Goal: Task Accomplishment & Management: Manage account settings

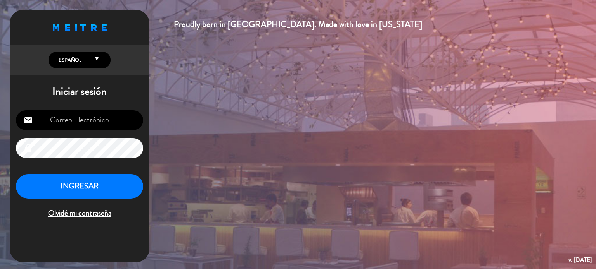
type input "[EMAIL_ADDRESS][DOMAIN_NAME]"
click at [105, 179] on button "INGRESAR" at bounding box center [79, 186] width 127 height 24
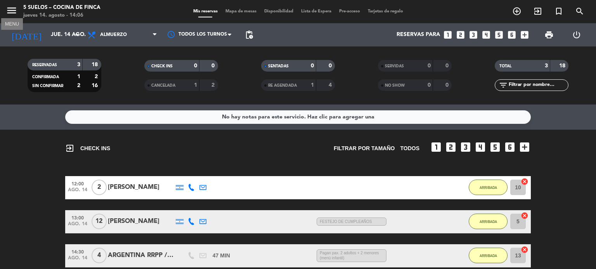
click at [12, 7] on icon "menu" at bounding box center [12, 11] width 12 height 12
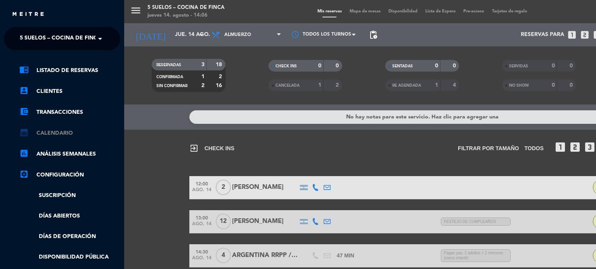
click at [62, 134] on link "calendar_month Calendario" at bounding box center [69, 133] width 101 height 9
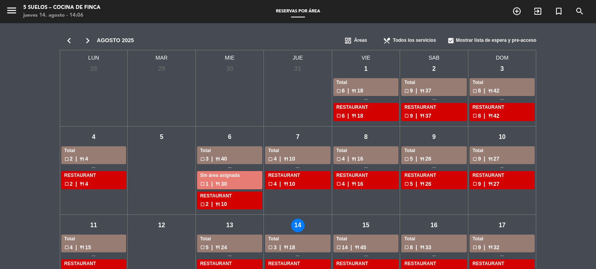
click at [351, 35] on div "dashboard Áreas" at bounding box center [361, 41] width 39 height 16
click at [357, 65] on span "Menus" at bounding box center [361, 66] width 15 height 8
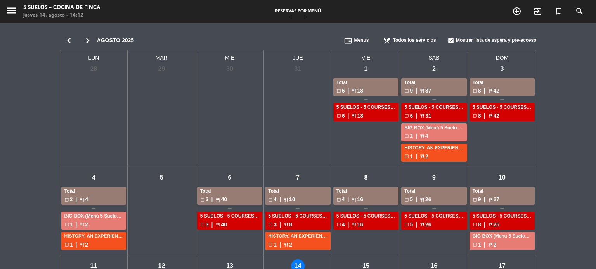
click at [87, 40] on icon "chevron_right" at bounding box center [87, 40] width 19 height 11
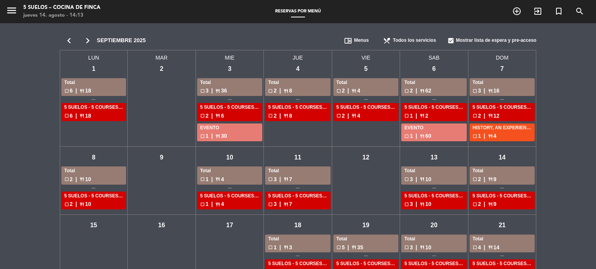
click at [66, 36] on icon "chevron_left" at bounding box center [69, 40] width 19 height 11
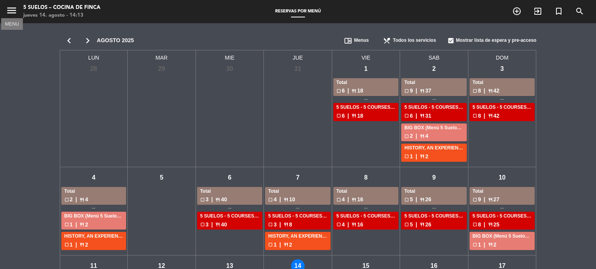
click at [14, 7] on icon "menu" at bounding box center [12, 11] width 12 height 12
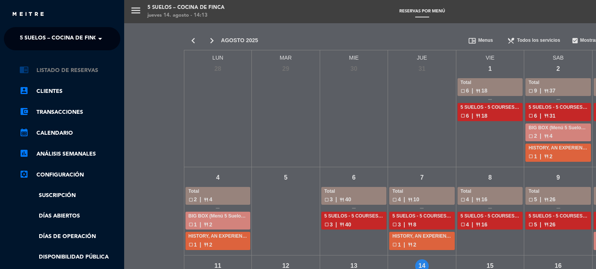
click at [73, 68] on link "chrome_reader_mode Listado de Reservas" at bounding box center [69, 70] width 101 height 9
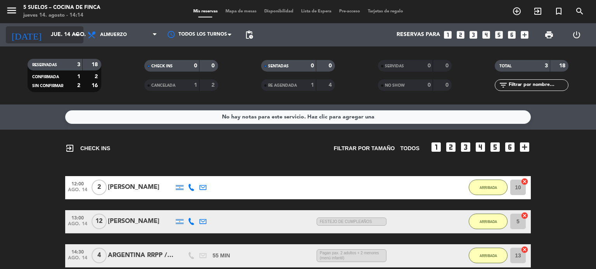
click at [70, 36] on input "jue. 14 ago." at bounding box center [84, 35] width 74 height 14
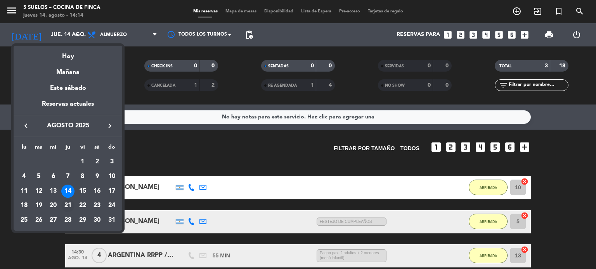
click at [68, 208] on div "21" at bounding box center [67, 205] width 13 height 13
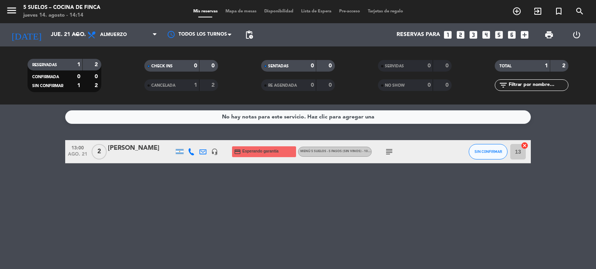
click at [382, 149] on div "subject" at bounding box center [406, 151] width 70 height 23
click at [390, 150] on icon "subject" at bounding box center [388, 151] width 9 height 9
click at [262, 200] on div "No hay notas para este servicio. Haz clic para agregar una 13:00 [DATE] 2 [PERS…" at bounding box center [298, 187] width 596 height 165
click at [71, 31] on input "jue. 21 ago." at bounding box center [84, 35] width 74 height 14
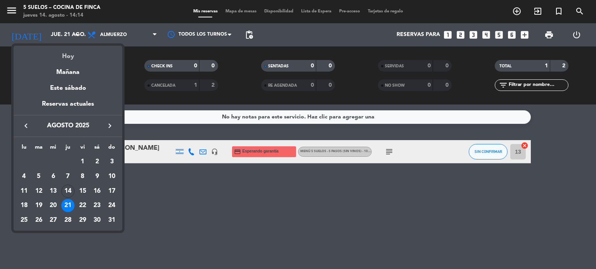
click at [73, 50] on div "Hoy" at bounding box center [68, 54] width 109 height 16
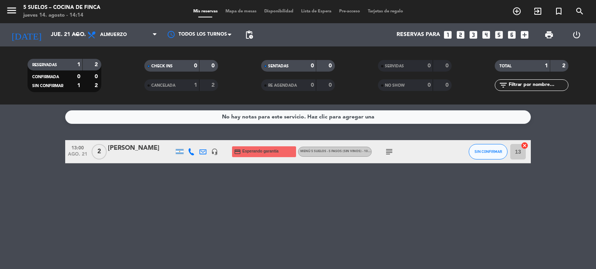
type input "jue. 14 ago."
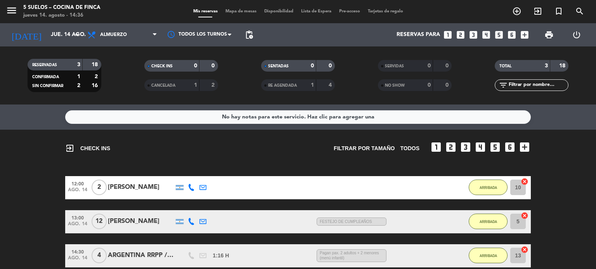
click at [12, 8] on icon "menu" at bounding box center [12, 11] width 12 height 12
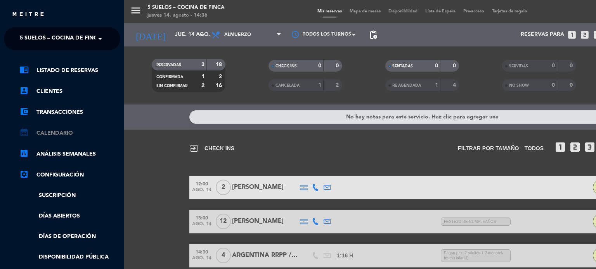
click at [60, 135] on link "calendar_month Calendario" at bounding box center [69, 133] width 101 height 9
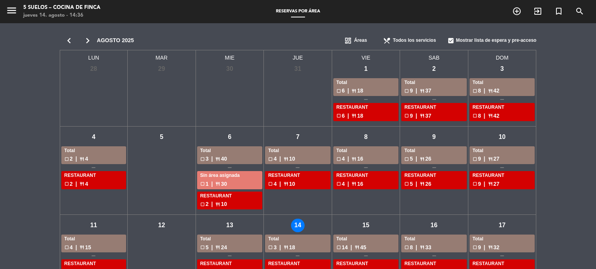
click at [354, 38] on span "Áreas" at bounding box center [360, 41] width 13 height 8
click at [363, 65] on span "Menus" at bounding box center [361, 66] width 15 height 8
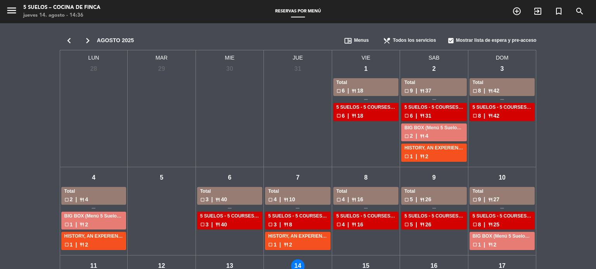
click at [88, 40] on icon "chevron_right" at bounding box center [87, 40] width 19 height 11
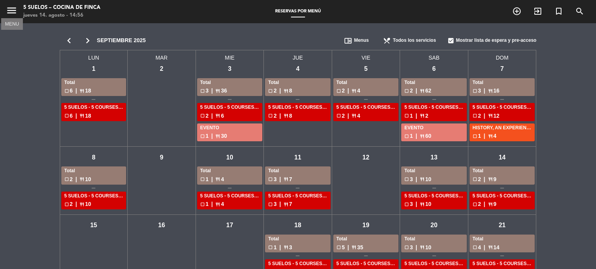
click at [14, 9] on icon "menu" at bounding box center [12, 11] width 12 height 12
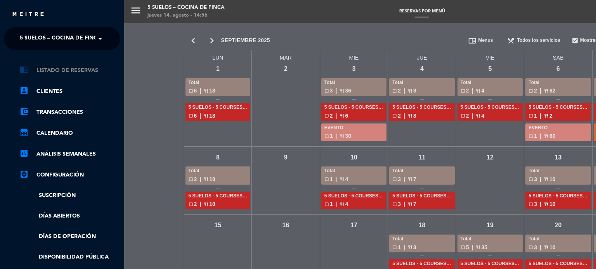
click at [58, 68] on link "chrome_reader_mode Listado de Reservas" at bounding box center [69, 70] width 101 height 9
